Goal: Task Accomplishment & Management: Manage account settings

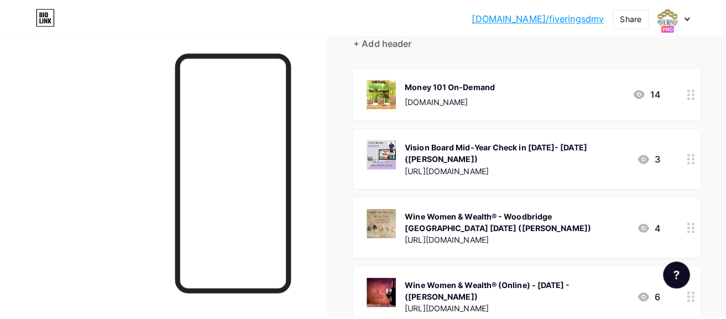
scroll to position [166, 0]
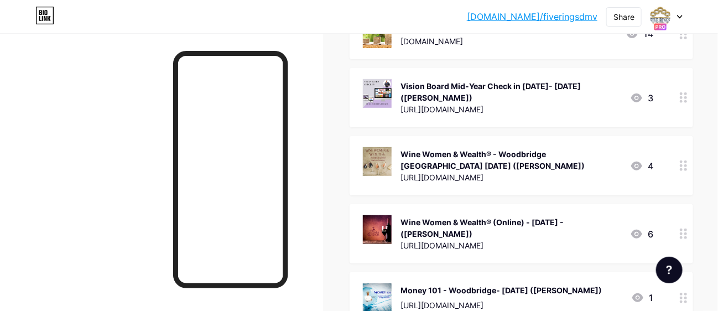
click at [531, 163] on div "Wine Women & Wealth® - Woodbridge [GEOGRAPHIC_DATA] [DATE] ([PERSON_NAME])" at bounding box center [510, 159] width 221 height 23
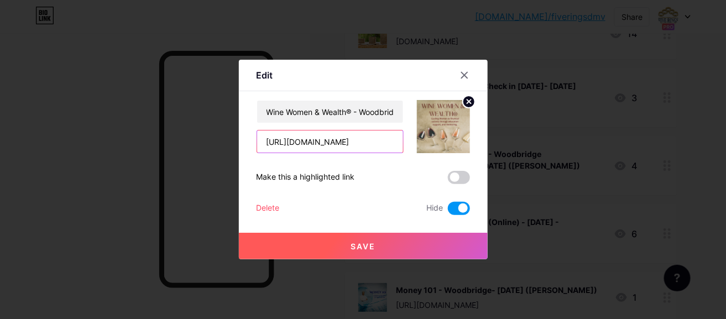
scroll to position [0, 70]
drag, startPoint x: 261, startPoint y: 142, endPoint x: 414, endPoint y: 144, distance: 152.7
click at [414, 144] on div "Wine Women & Wealth® - Woodbridge [GEOGRAPHIC_DATA] [DATE] ([PERSON_NAME]) [URL…" at bounding box center [363, 126] width 213 height 53
paste input "[DATE]-w"
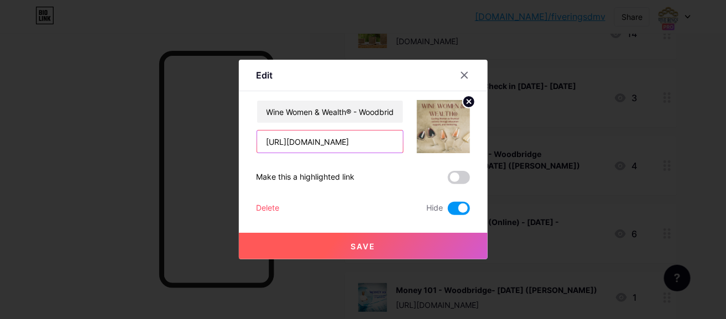
type input "[URL][DOMAIN_NAME]"
click at [557, 137] on div at bounding box center [363, 159] width 726 height 319
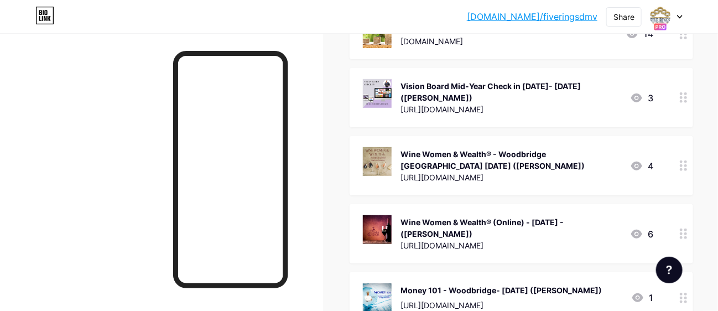
click at [525, 155] on div "Wine Women & Wealth® - Woodbridge [GEOGRAPHIC_DATA] [DATE] ([PERSON_NAME])" at bounding box center [510, 159] width 221 height 23
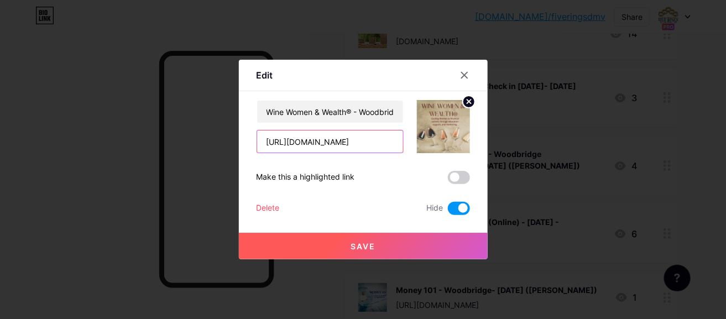
scroll to position [0, 70]
drag, startPoint x: 260, startPoint y: 141, endPoint x: 409, endPoint y: 135, distance: 149.4
click at [409, 135] on div "Wine Women & Wealth® - Woodbridge VA Tue 7/29 (Erica Willis Moore) https://www-…" at bounding box center [363, 126] width 213 height 53
paste input "9-30-2025-w"
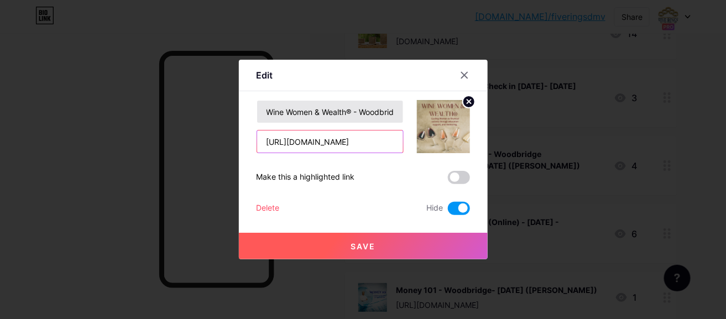
type input "https://www-9-30-2025-woodbridge.eventbrite.com"
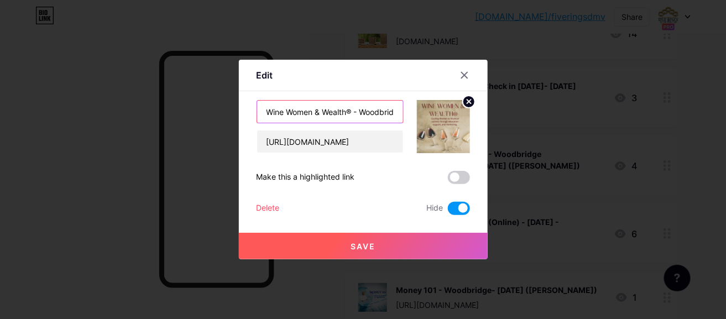
click at [361, 107] on input "Wine Women & Wealth® - Woodbridge VA Tue 7/29 (Erica Willis Moore)" at bounding box center [330, 112] width 146 height 22
click at [326, 108] on input "Wine Women & Wealth® - Woodbridge VA Tue 7/29 (Erica Willis Moore)" at bounding box center [330, 112] width 146 height 22
drag, startPoint x: 343, startPoint y: 108, endPoint x: 335, endPoint y: 107, distance: 7.8
click at [335, 107] on input "Wine Women & Wealth® - Woodbridge VA Tue 9/29 (Erica Willis Moore)" at bounding box center [330, 112] width 146 height 22
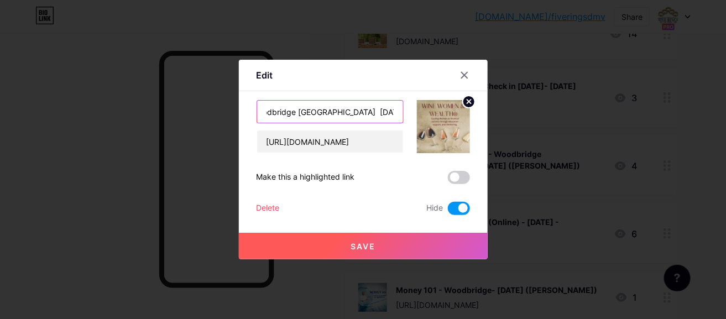
type input "Wine Women & Wealth® - Woodbridge VA Tue 9/30 (Erica Willis Moore)"
click at [459, 208] on span at bounding box center [459, 208] width 22 height 13
click at [448, 211] on input "checkbox" at bounding box center [448, 211] width 0 height 0
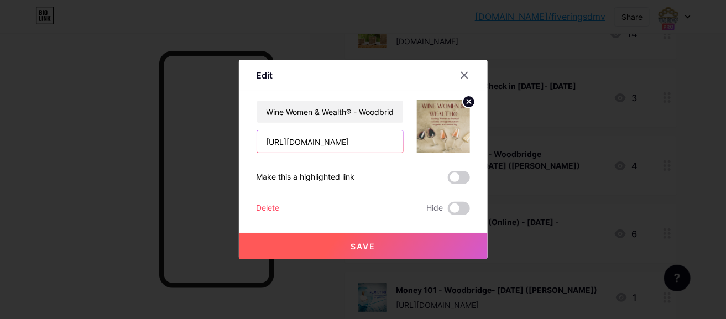
scroll to position [0, 66]
drag, startPoint x: 260, startPoint y: 141, endPoint x: 404, endPoint y: 134, distance: 143.4
click at [404, 134] on div "Wine Women & Wealth® - Woodbridge VA Tue 9/30 (Erica Willis Moore) https://www-…" at bounding box center [363, 126] width 213 height 53
paste input "https://WWW-08-25-2025-W"
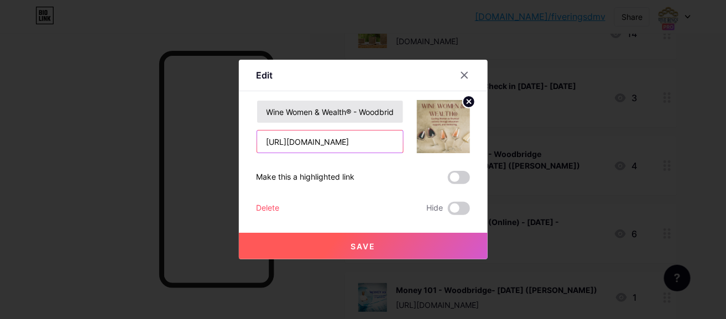
type input "[URL][DOMAIN_NAME]"
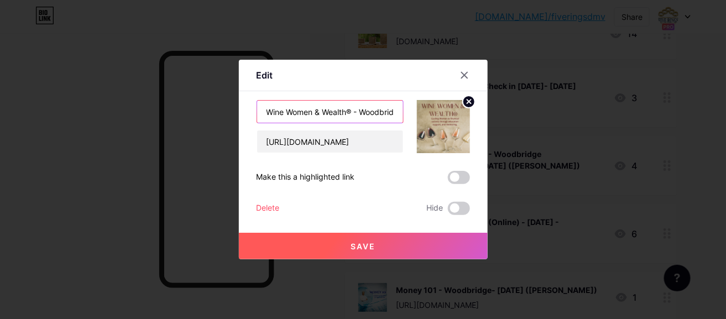
scroll to position [0, 0]
click at [375, 116] on input "Wine Women & Wealth® - Woodbridge VA Tue 9/30 (Erica Willis Moore)" at bounding box center [330, 112] width 146 height 22
drag, startPoint x: 381, startPoint y: 109, endPoint x: 369, endPoint y: 108, distance: 12.2
click at [369, 108] on input "Wine Women & Wealth® - Woodbridge VA Tue 9/30 (Erica Willis Moore)" at bounding box center [330, 112] width 146 height 22
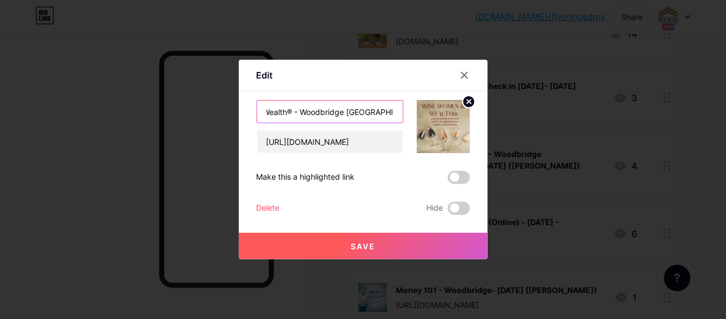
scroll to position [0, 64]
type input "Wine Women & Wealth® - Woodbridge [GEOGRAPHIC_DATA] [DATE] ([PERSON_NAME])"
click at [362, 247] on span "Save" at bounding box center [363, 246] width 25 height 9
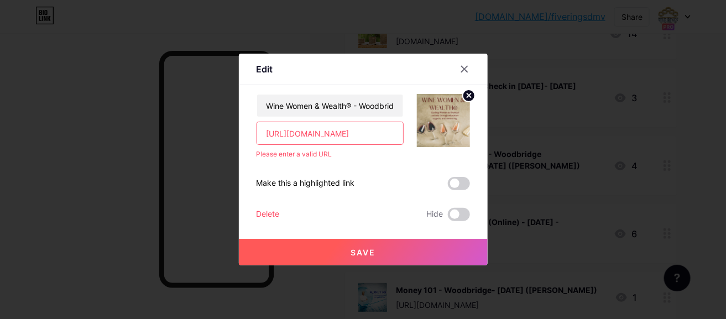
click at [264, 129] on input "[URL][DOMAIN_NAME]" at bounding box center [330, 133] width 146 height 22
drag, startPoint x: 264, startPoint y: 129, endPoint x: 411, endPoint y: 117, distance: 148.2
click at [411, 117] on div "Wine Women & Wealth® - Woodbridge VA Mon 8/25 (Erica Willis Moore) https://WWW-…" at bounding box center [363, 126] width 213 height 65
paste input "text"
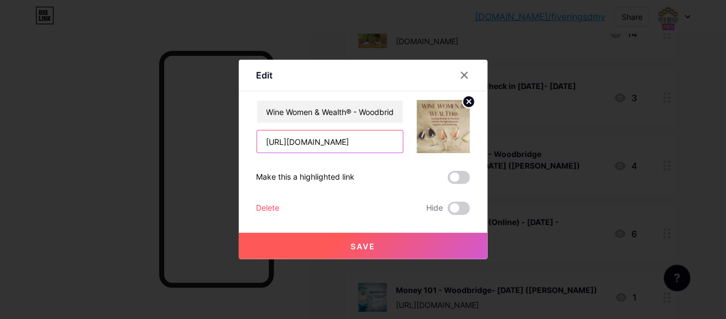
scroll to position [0, 77]
type input "[URL][DOMAIN_NAME]"
click at [359, 245] on span "Save" at bounding box center [363, 246] width 25 height 9
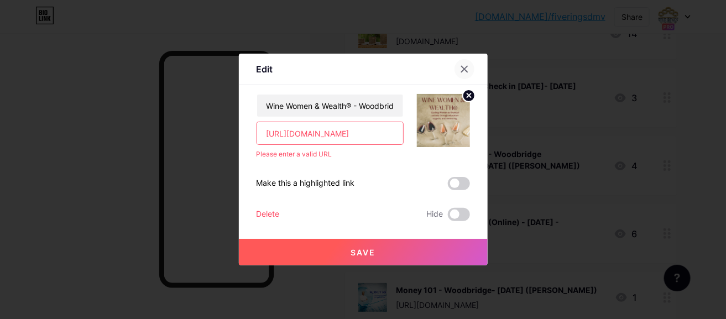
click at [460, 66] on icon at bounding box center [464, 69] width 9 height 9
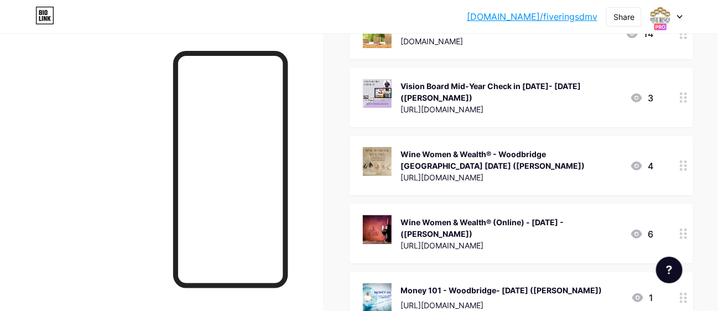
click at [513, 164] on div "Wine Women & Wealth® - Woodbridge VA Tue 7/29 (Erica Willis Moore)" at bounding box center [510, 159] width 221 height 23
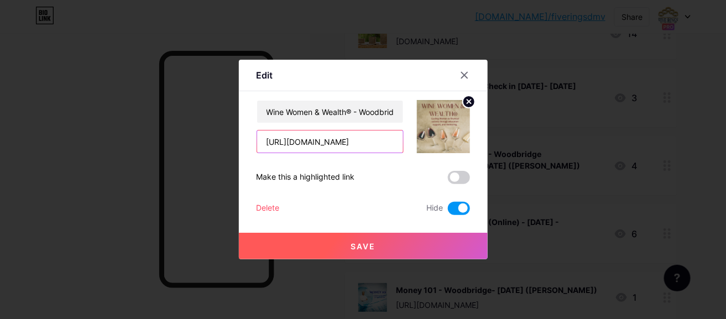
scroll to position [0, 70]
drag, startPoint x: 262, startPoint y: 140, endPoint x: 403, endPoint y: 139, distance: 141.0
click at [403, 139] on div "Wine Women & Wealth® - Woodbridge VA Tue 7/29 (Erica Willis Moore) https://www-…" at bounding box center [363, 126] width 213 height 53
paste input "https://WWW-08-25"
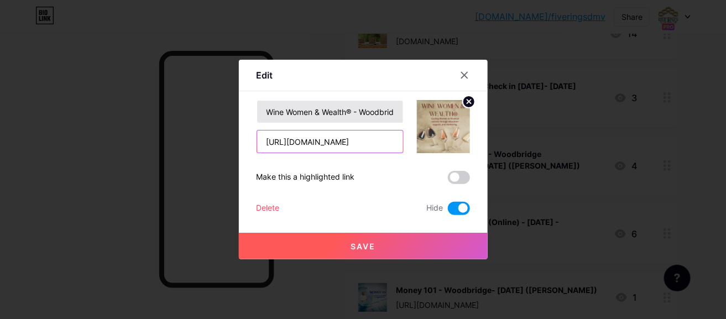
type input "[URL][DOMAIN_NAME]"
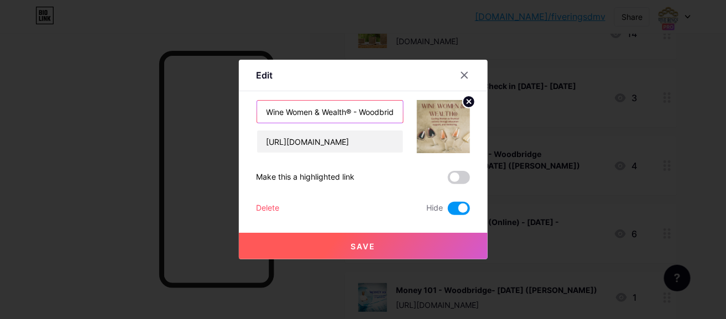
scroll to position [0, 0]
click at [375, 107] on input "Wine Women & Wealth® - Woodbridge VA Tue 7/29 (Erica Willis Moore)" at bounding box center [330, 112] width 146 height 22
click at [313, 110] on input "Wine Women & Wealth® - Woodbridge VA Tue 7/29 (Erica Willis Moore)" at bounding box center [330, 112] width 146 height 22
drag, startPoint x: 306, startPoint y: 111, endPoint x: 296, endPoint y: 109, distance: 10.0
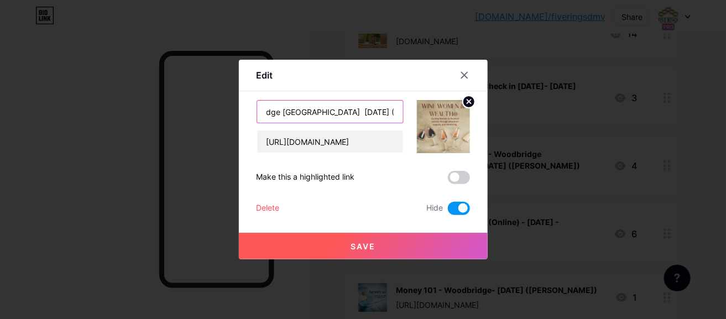
click at [296, 109] on input "Wine Women & Wealth® - Woodbridge VA Tue 8/25 (Erica Willis Moore)" at bounding box center [330, 112] width 146 height 22
type input "Wine Women & Wealth® - Woodbridge [GEOGRAPHIC_DATA] [DATE] ([PERSON_NAME])"
click at [460, 207] on span at bounding box center [459, 208] width 22 height 13
click at [448, 211] on input "checkbox" at bounding box center [448, 211] width 0 height 0
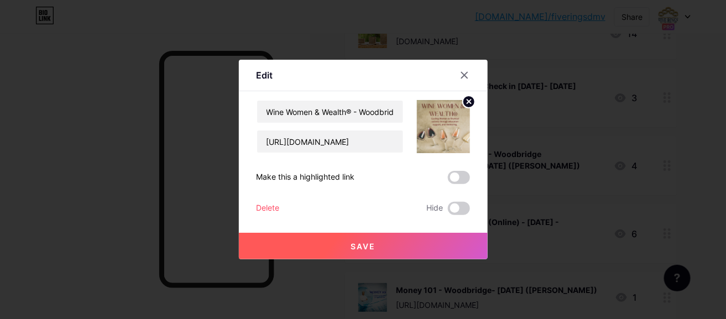
click at [359, 245] on span "Save" at bounding box center [363, 246] width 25 height 9
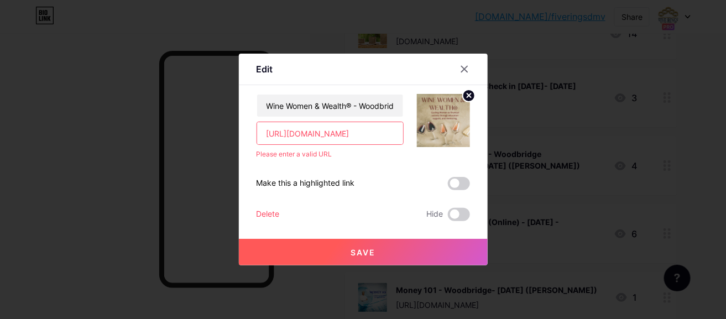
scroll to position [0, 75]
drag, startPoint x: 263, startPoint y: 131, endPoint x: 440, endPoint y: 127, distance: 177.0
click at [440, 127] on div "Wine Women & Wealth® - Woodbridge VA Mon 8/25 (Erica Willis Moore) https://WWW-…" at bounding box center [363, 126] width 213 height 65
paste input "text"
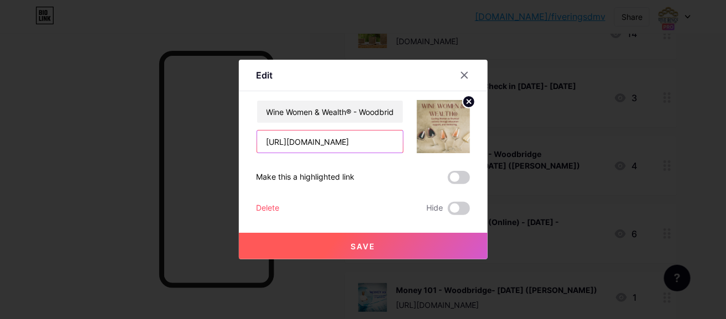
scroll to position [0, 73]
type input "[URL][DOMAIN_NAME]"
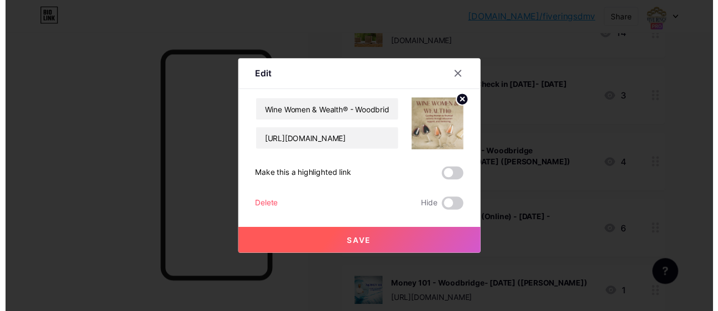
scroll to position [0, 0]
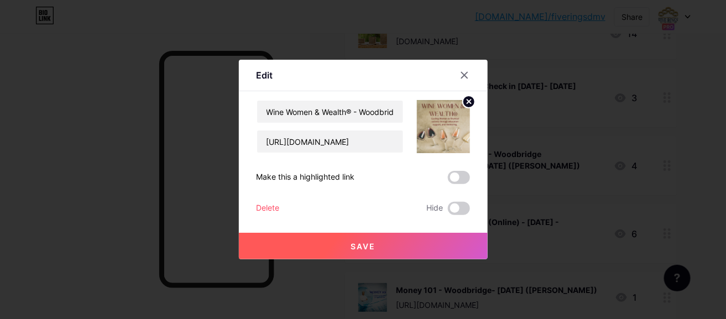
click at [361, 240] on button "Save" at bounding box center [363, 246] width 249 height 27
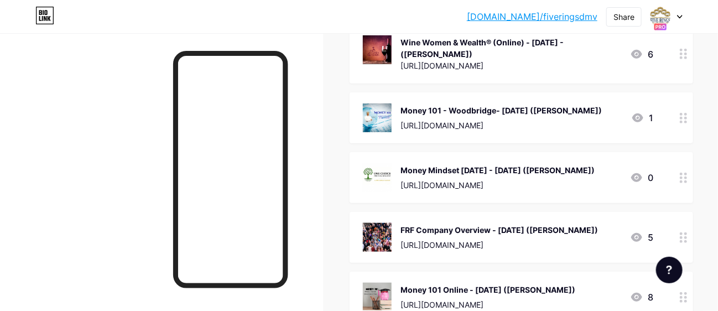
scroll to position [276, 0]
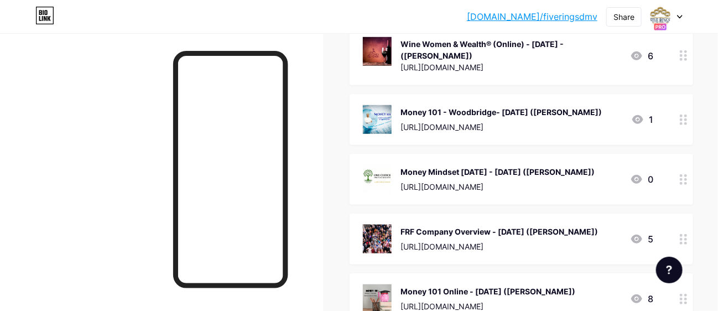
click at [587, 51] on div "Wine Women & Wealth® (Online) - [DATE] - ([PERSON_NAME])" at bounding box center [510, 49] width 221 height 23
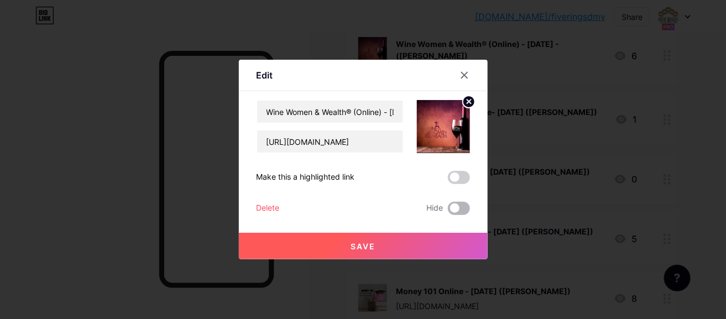
click at [448, 205] on span at bounding box center [459, 208] width 22 height 13
click at [448, 211] on input "checkbox" at bounding box center [448, 211] width 0 height 0
click at [355, 245] on span "Save" at bounding box center [363, 246] width 25 height 9
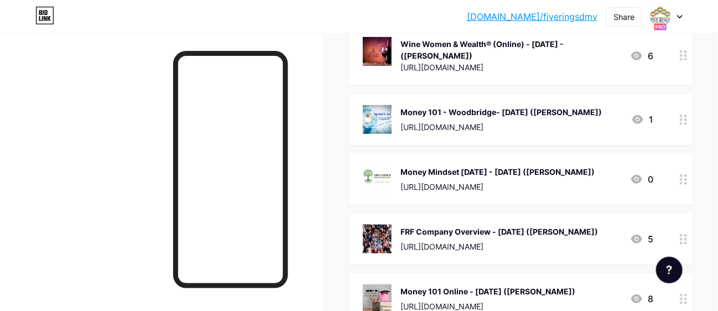
click at [472, 118] on div "Money 101 - Woodbridge- [DATE] ([PERSON_NAME])" at bounding box center [500, 112] width 201 height 12
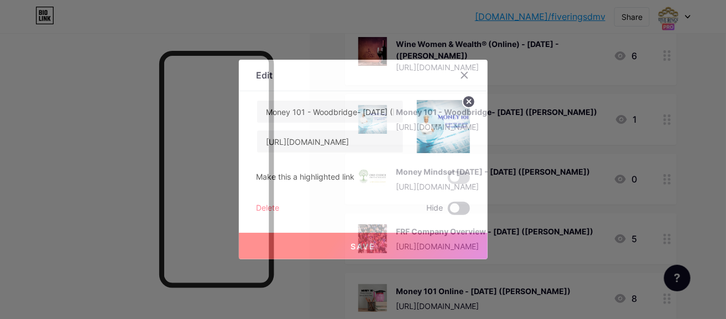
click at [452, 206] on span at bounding box center [459, 208] width 22 height 13
click at [448, 211] on input "checkbox" at bounding box center [448, 211] width 0 height 0
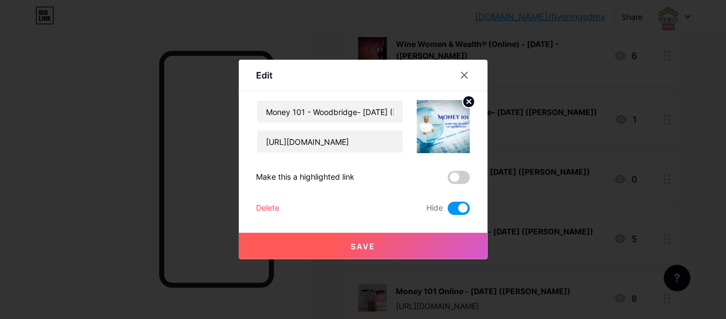
click at [362, 247] on span "Save" at bounding box center [363, 246] width 25 height 9
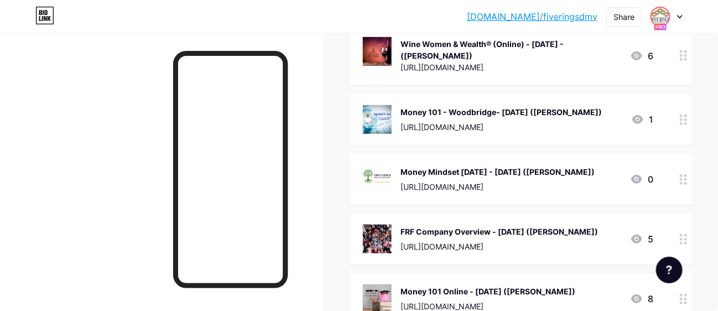
click at [664, 13] on img at bounding box center [660, 17] width 18 height 18
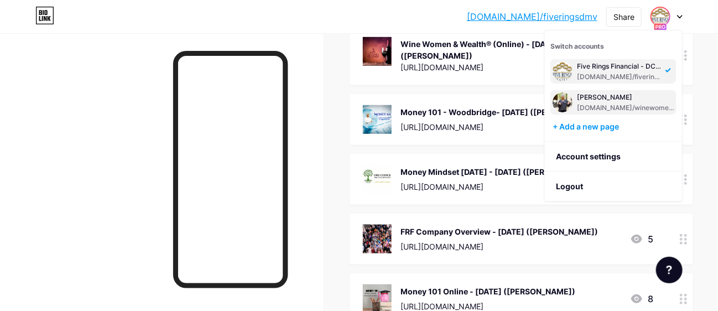
click at [612, 103] on div "[DOMAIN_NAME]/winewomenwealth" at bounding box center [625, 107] width 97 height 9
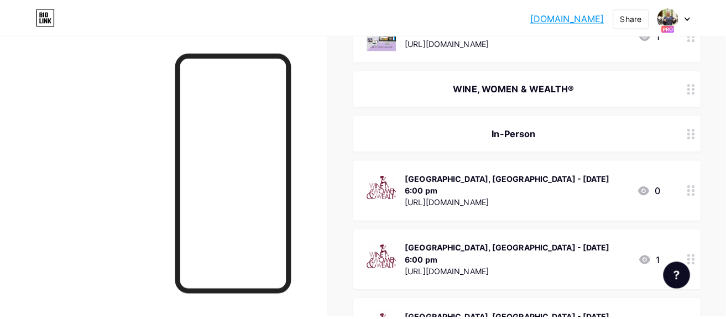
scroll to position [221, 0]
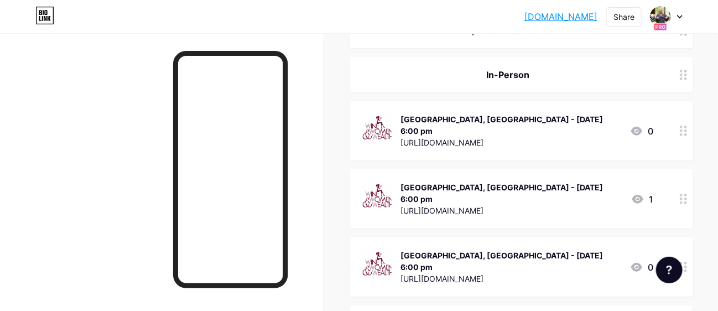
click at [482, 137] on div "[URL][DOMAIN_NAME]" at bounding box center [510, 143] width 221 height 12
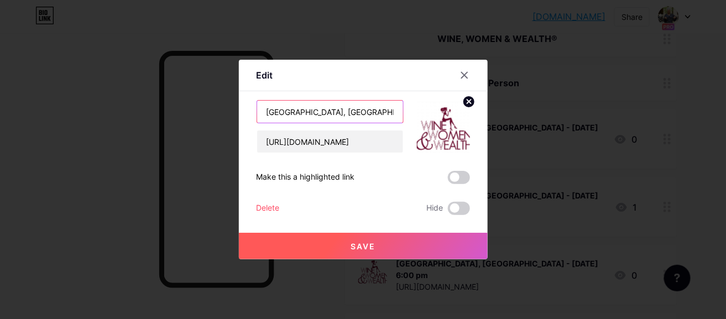
drag, startPoint x: 338, startPoint y: 108, endPoint x: 366, endPoint y: 107, distance: 27.7
click at [366, 107] on input "WOODBRIDGE, VA - Tuesday, July 29th, 6:00 pm" at bounding box center [330, 112] width 146 height 22
drag, startPoint x: 371, startPoint y: 109, endPoint x: 335, endPoint y: 113, distance: 36.1
click at [335, 113] on input "WOODBRIDGE, VA - Monday, July 29th, 6:00 pm" at bounding box center [330, 112] width 146 height 22
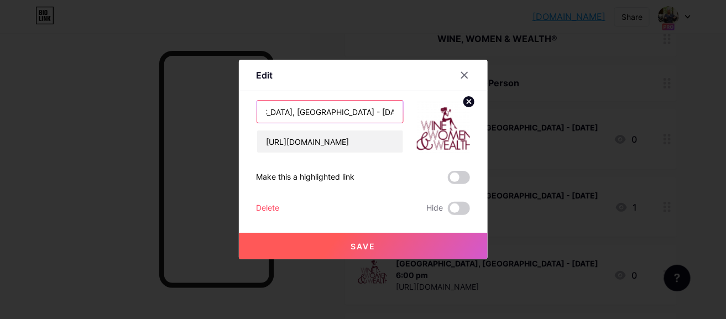
scroll to position [0, 41]
type input "WOODBRIDGE, VA - Monday, August 25th, 6:00 pm"
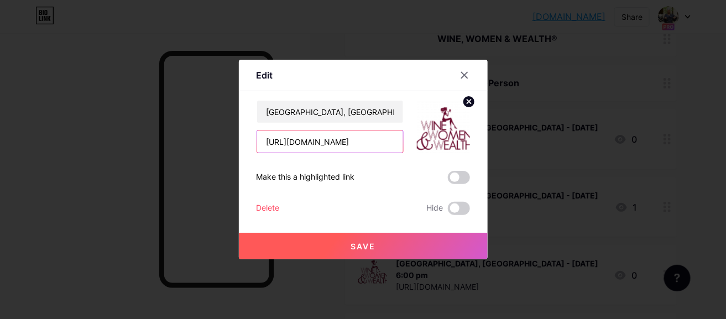
scroll to position [0, 70]
drag, startPoint x: 261, startPoint y: 143, endPoint x: 435, endPoint y: 209, distance: 185.9
click at [435, 209] on div "WOODBRIDGE, VA - Monday, August 25th, 6:00 pm https://www-07-29-2025-Woodbridge…" at bounding box center [363, 157] width 213 height 115
paste input "WWW-08-25"
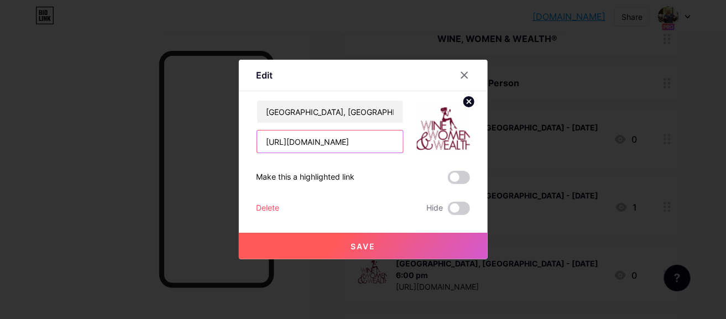
type input "[URL][DOMAIN_NAME]"
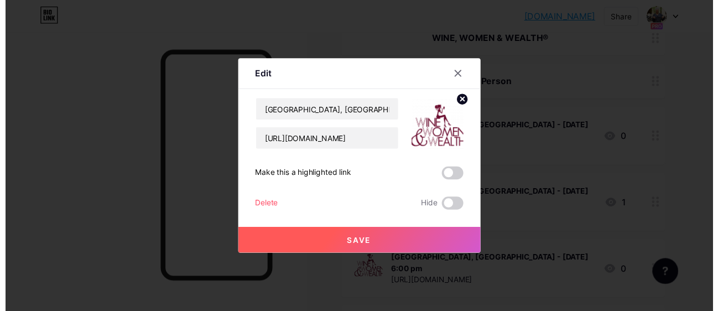
scroll to position [0, 0]
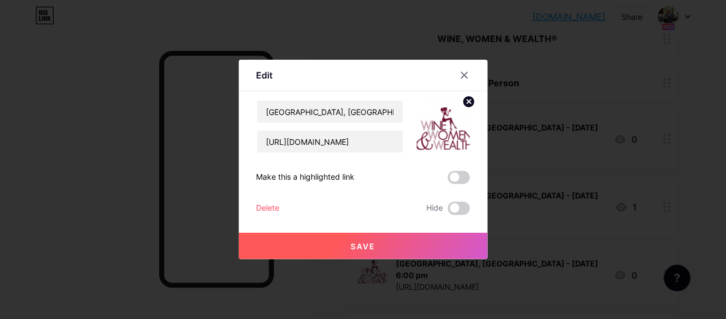
click at [363, 243] on span "Save" at bounding box center [363, 246] width 25 height 9
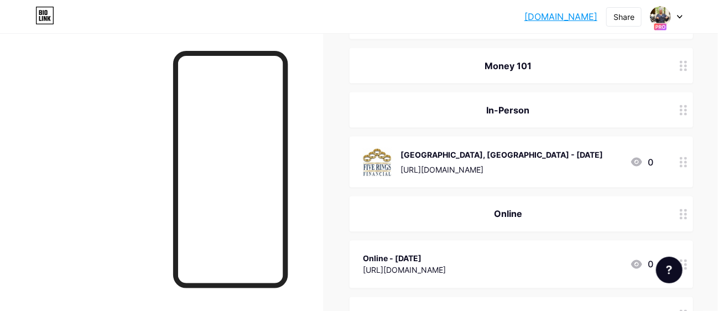
scroll to position [608, 0]
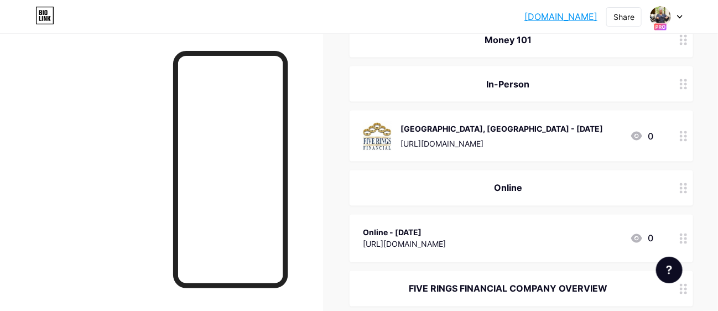
click at [582, 123] on div "Woodbridge, VA - Wednesday, July 23rd" at bounding box center [501, 129] width 202 height 12
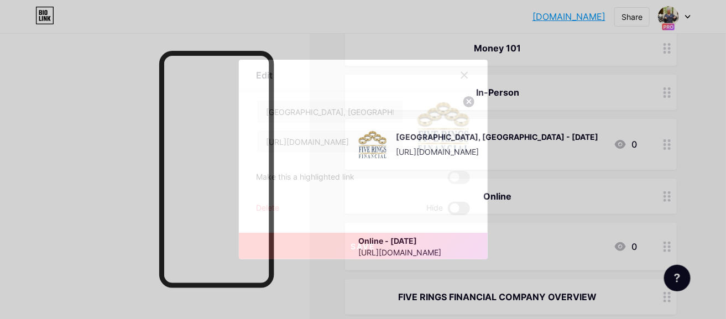
click at [450, 207] on span at bounding box center [459, 208] width 22 height 13
click at [448, 211] on input "checkbox" at bounding box center [448, 211] width 0 height 0
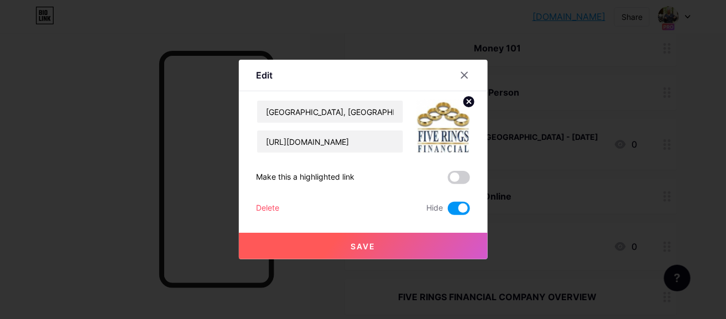
click at [362, 244] on span "Save" at bounding box center [363, 246] width 25 height 9
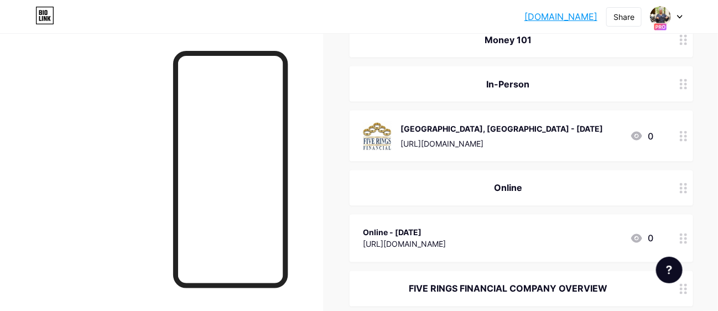
click at [446, 227] on div "Online - Monday, July 21st" at bounding box center [404, 233] width 83 height 12
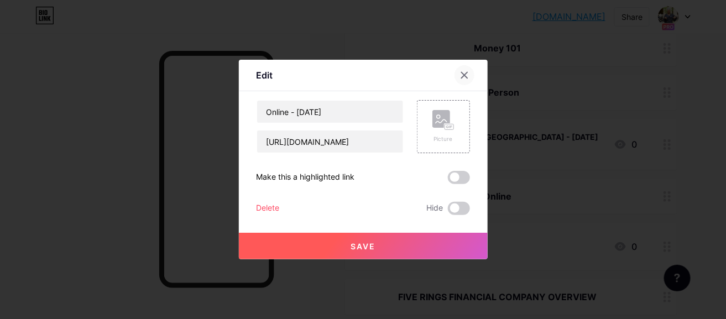
click at [461, 75] on icon at bounding box center [464, 75] width 6 height 6
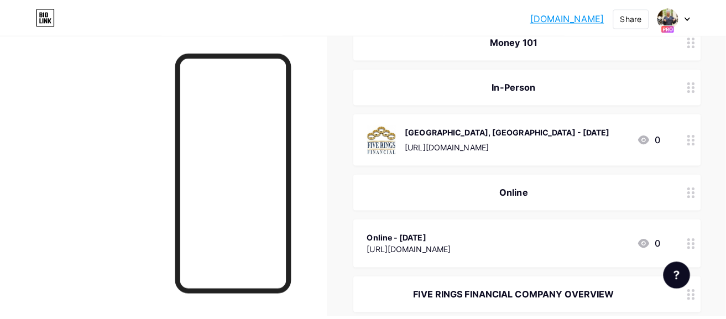
scroll to position [718, 0]
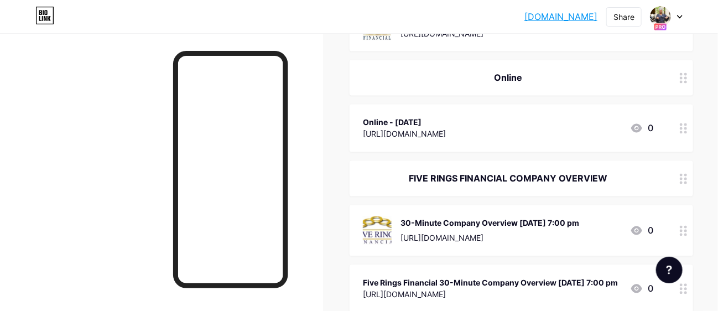
click at [440, 117] on div "Online - Monday, July 21st" at bounding box center [404, 123] width 83 height 12
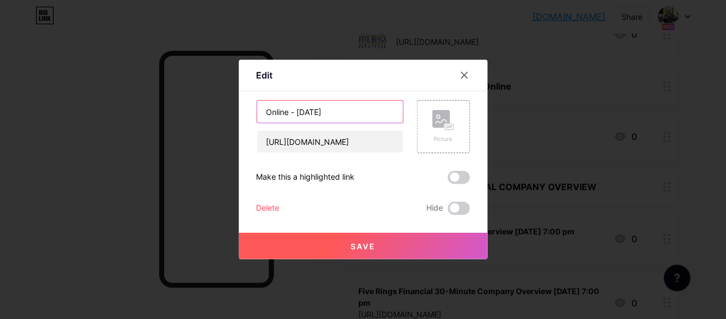
drag, startPoint x: 326, startPoint y: 112, endPoint x: 367, endPoint y: 107, distance: 40.6
click at [367, 107] on input "Online - Monday, July 21st" at bounding box center [330, 112] width 146 height 22
type input "Online - Monday, August 18th"
click at [359, 243] on span "Save" at bounding box center [363, 246] width 25 height 9
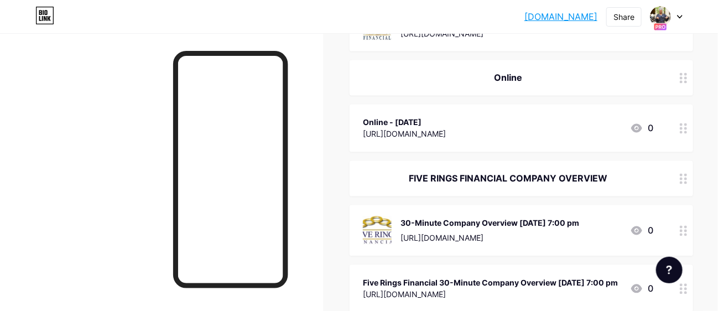
click at [446, 117] on div "Online - Monday, August 18th" at bounding box center [404, 123] width 83 height 12
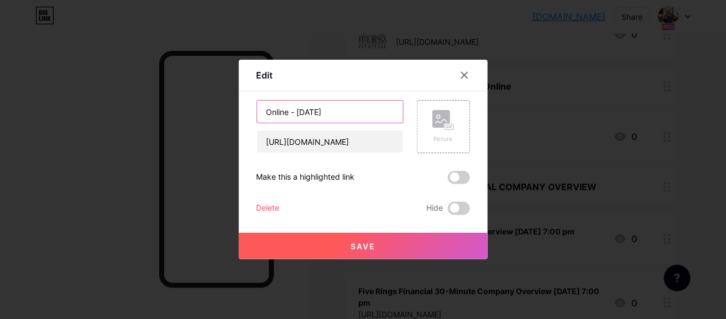
click at [380, 107] on input "Online - Monday, August 18th" at bounding box center [330, 112] width 146 height 22
type input "Online - Monday, August 18th 7:30 pm"
click at [358, 246] on span "Save" at bounding box center [363, 246] width 25 height 9
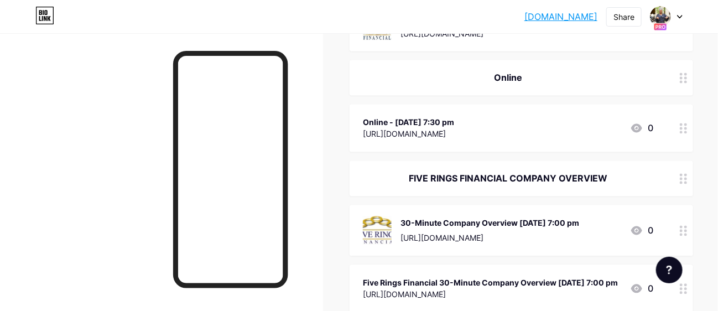
click at [468, 205] on div "30-Minute Company Overview July 28th 7:00 pm https://us02web.zoom.us/meeting/re…" at bounding box center [521, 230] width 343 height 51
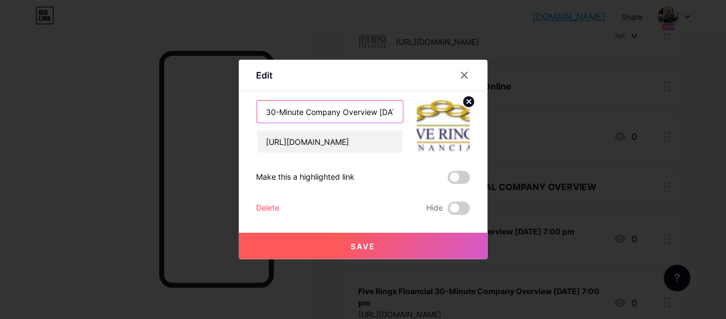
click at [342, 109] on input "30-Minute Company Overview July 28th 7:00 pm" at bounding box center [330, 112] width 146 height 22
click at [340, 109] on input "30-Minute Company Overview August 28th 7:00 pm" at bounding box center [330, 112] width 146 height 22
type input "30-Minute Company Overview August 18th 7:00 pm"
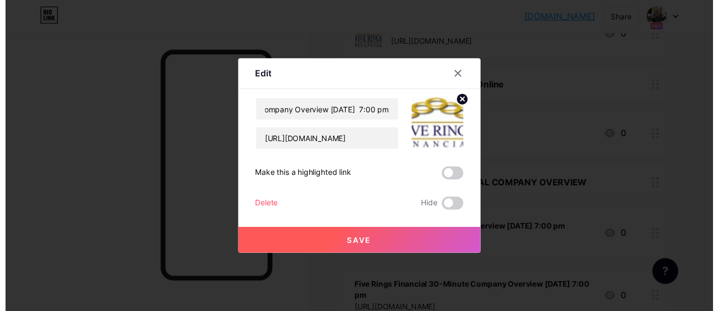
scroll to position [0, 0]
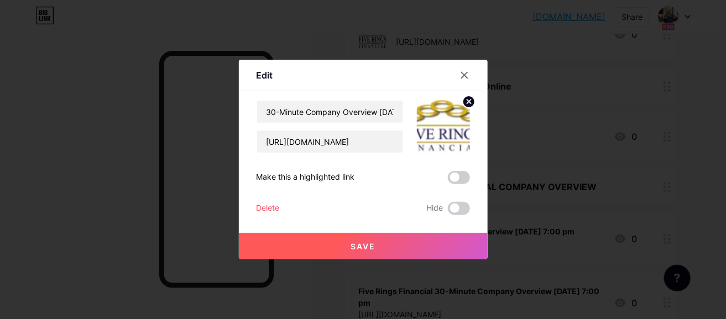
click at [360, 244] on span "Save" at bounding box center [363, 246] width 25 height 9
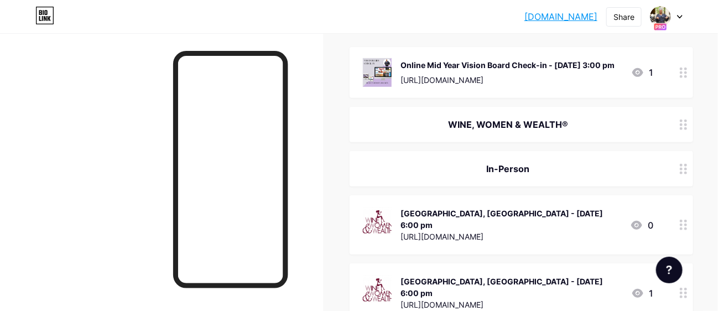
scroll to position [55, 0]
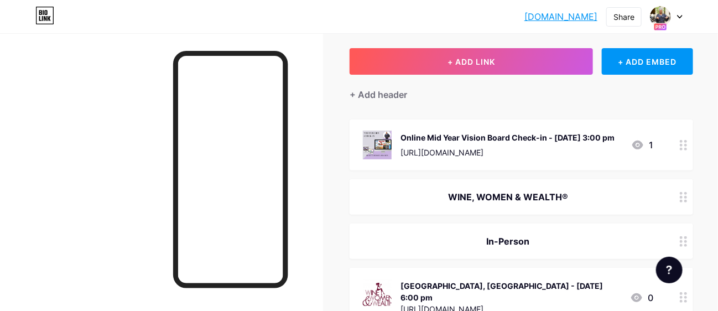
click at [674, 145] on div at bounding box center [683, 144] width 19 height 51
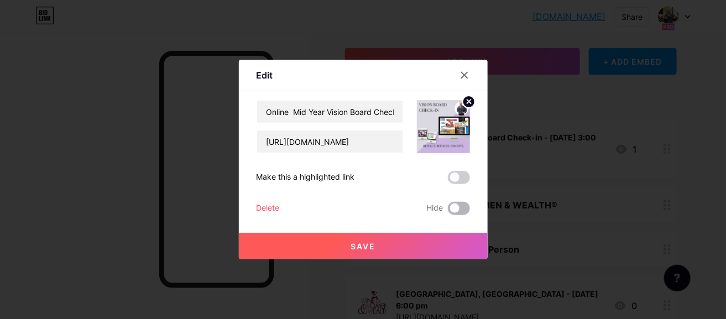
click at [451, 207] on span at bounding box center [459, 208] width 22 height 13
click at [448, 211] on input "checkbox" at bounding box center [448, 211] width 0 height 0
click at [360, 245] on span "Save" at bounding box center [363, 246] width 25 height 9
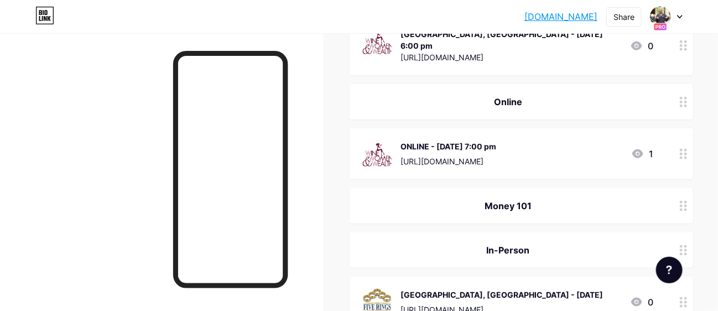
scroll to position [497, 0]
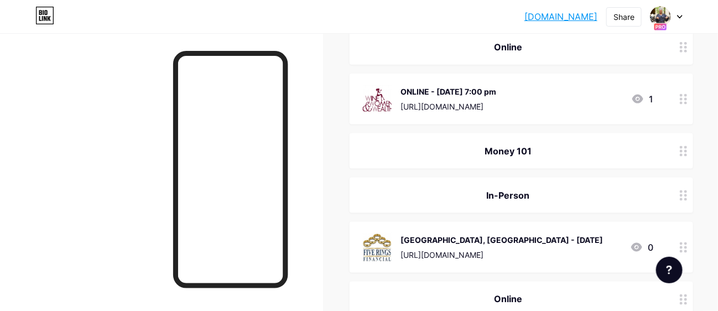
click at [680, 190] on icon at bounding box center [684, 195] width 8 height 11
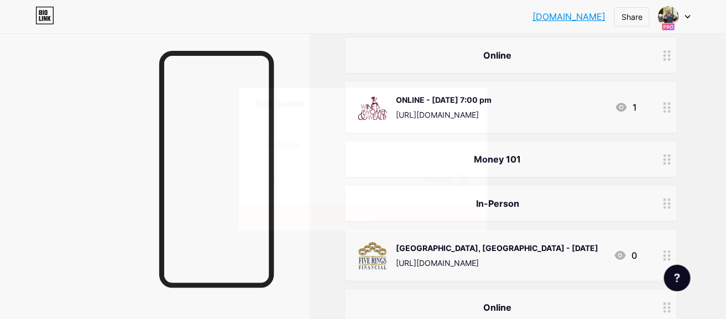
click at [448, 179] on span at bounding box center [459, 180] width 22 height 13
click at [448, 183] on input "checkbox" at bounding box center [448, 183] width 0 height 0
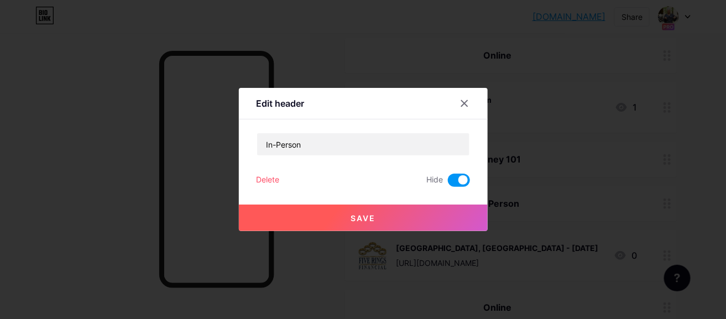
click at [355, 216] on span "Save" at bounding box center [363, 217] width 25 height 9
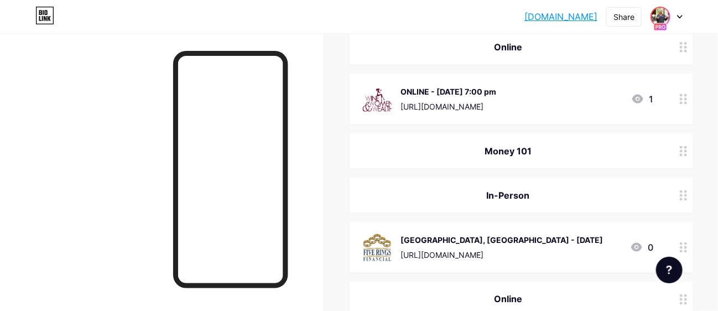
click at [663, 14] on img at bounding box center [660, 17] width 18 height 18
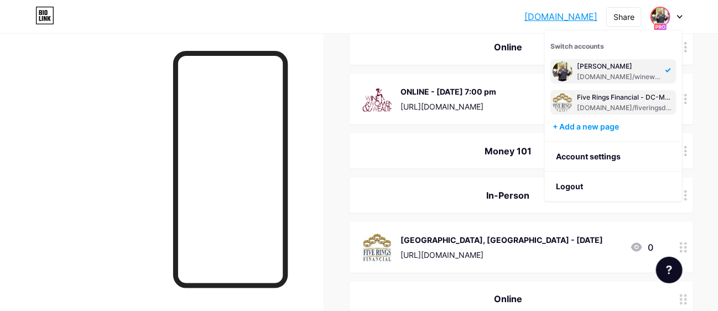
click at [595, 96] on div "Five Rings Financial - DC-MD-VA and Beyond" at bounding box center [625, 97] width 97 height 9
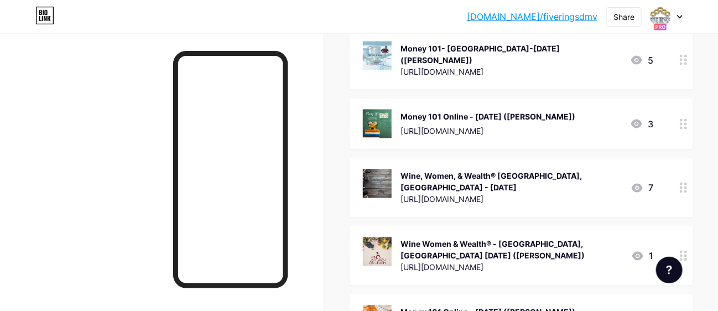
scroll to position [664, 0]
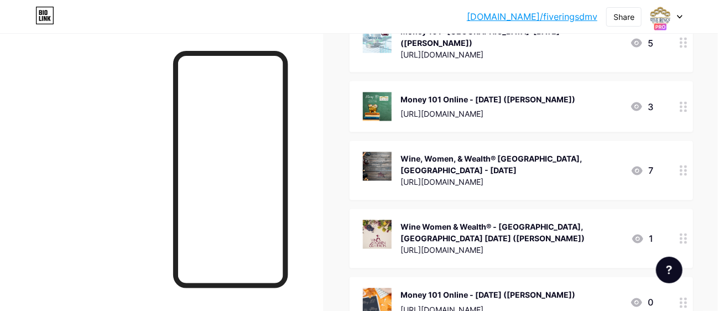
click at [680, 169] on circle at bounding box center [681, 170] width 3 height 3
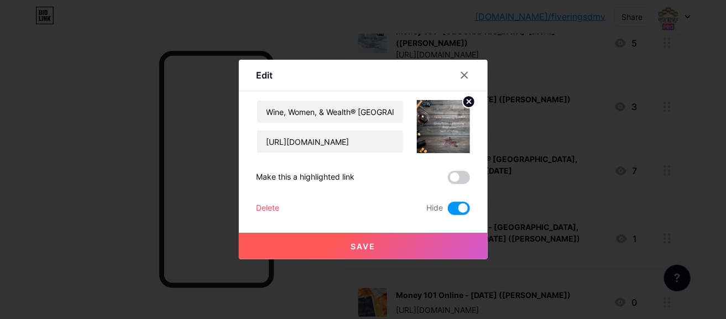
click at [456, 208] on span at bounding box center [459, 208] width 22 height 13
click at [448, 211] on input "checkbox" at bounding box center [448, 211] width 0 height 0
click at [354, 246] on span "Save" at bounding box center [363, 246] width 25 height 9
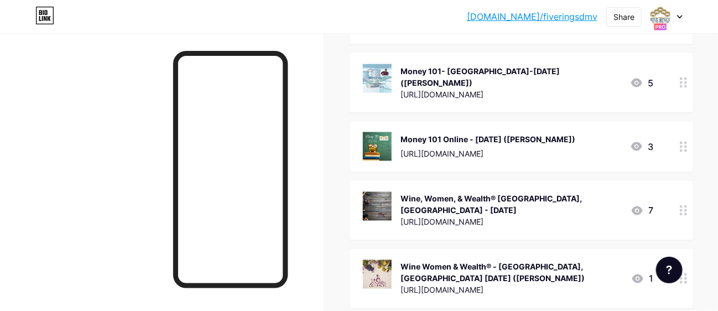
scroll to position [608, 0]
